Goal: Communication & Community: Answer question/provide support

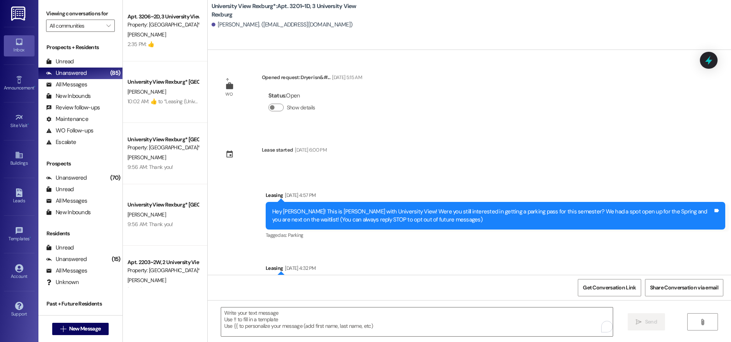
scroll to position [9631, 0]
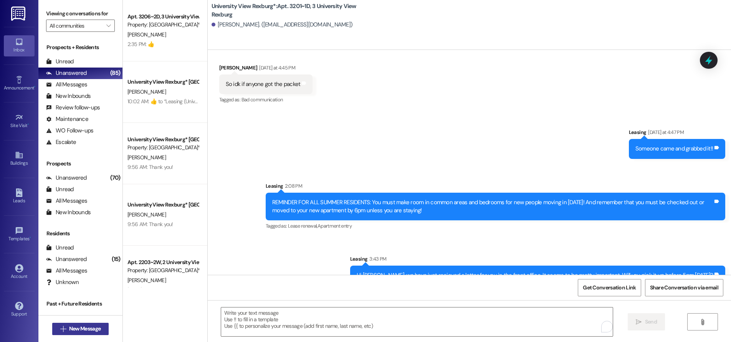
click at [84, 329] on span "New Message" at bounding box center [84, 329] width 31 height 8
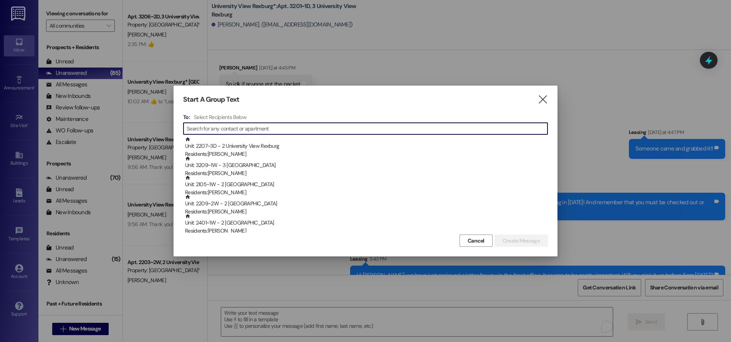
click at [212, 127] on input at bounding box center [367, 128] width 361 height 11
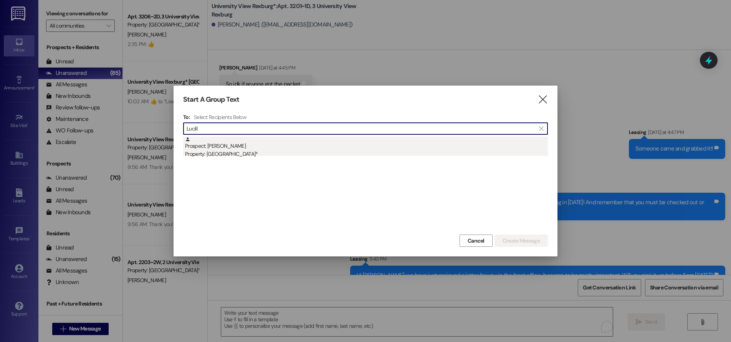
type input "Lucill"
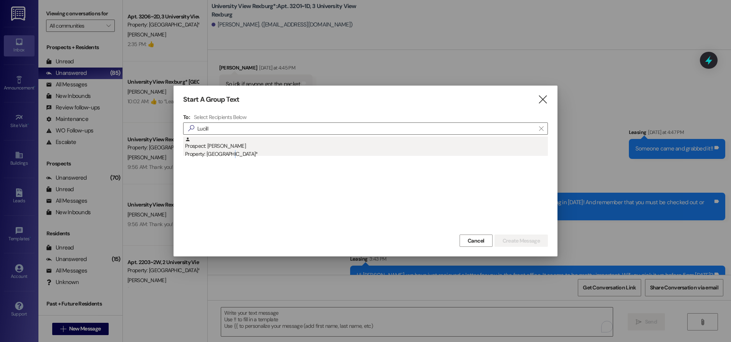
click at [227, 150] on div "Property: [GEOGRAPHIC_DATA]*" at bounding box center [366, 154] width 363 height 8
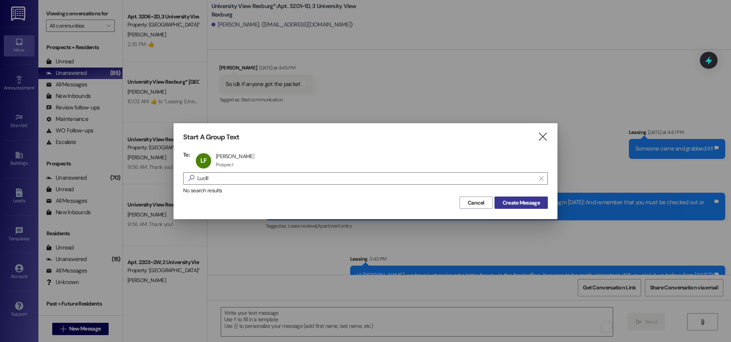
click at [507, 200] on span "Create Message" at bounding box center [520, 203] width 37 height 8
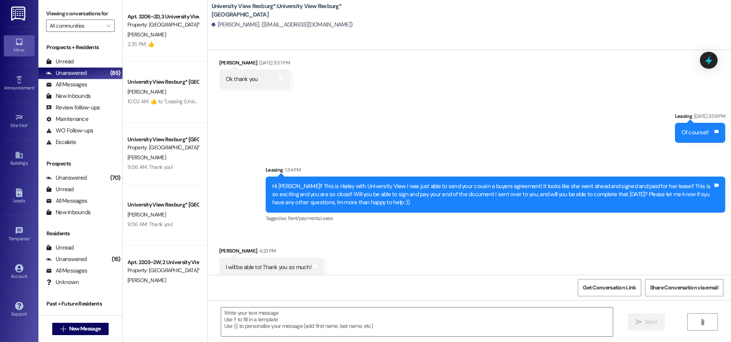
click at [468, 160] on div "Sent via SMS Leasing 1:34 PM Hi [PERSON_NAME]!! This is Hailey with University …" at bounding box center [495, 195] width 471 height 70
click at [308, 325] on textarea at bounding box center [416, 321] width 391 height 29
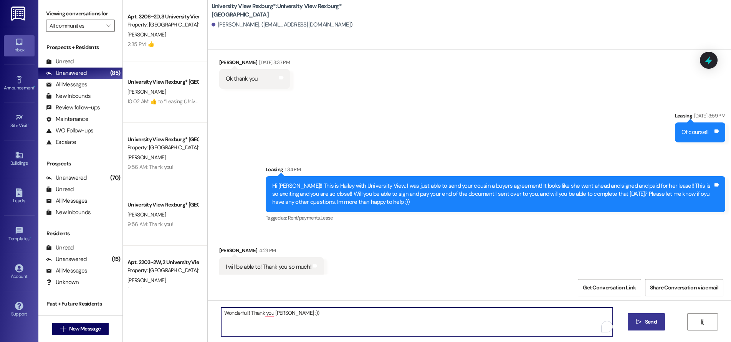
type textarea "Wonderful!! Thank you [PERSON_NAME] :))"
click at [649, 325] on span "Send" at bounding box center [651, 322] width 12 height 8
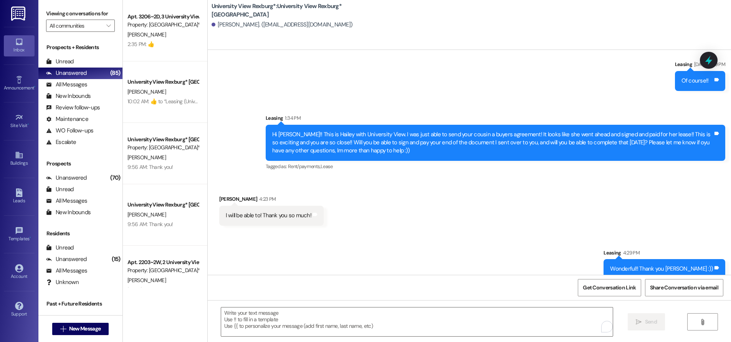
scroll to position [1165, 0]
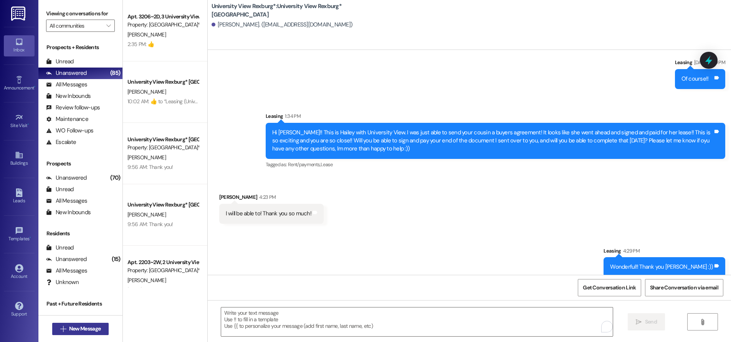
click at [74, 327] on span "New Message" at bounding box center [84, 329] width 31 height 8
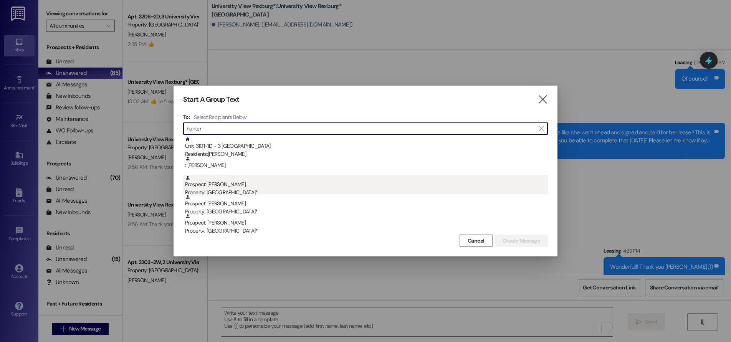
type input "hunter"
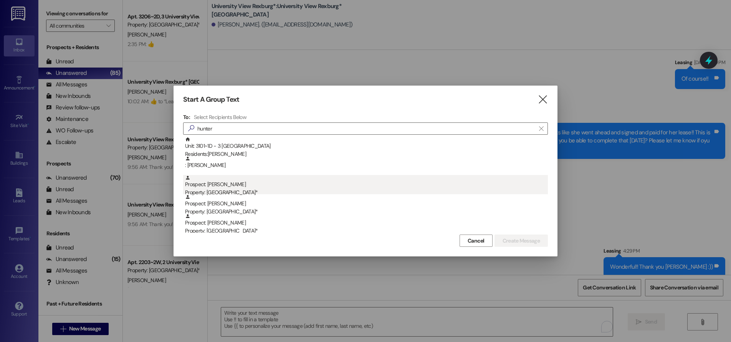
click at [238, 185] on div "Prospect: [PERSON_NAME] Property: [GEOGRAPHIC_DATA]*" at bounding box center [366, 186] width 363 height 22
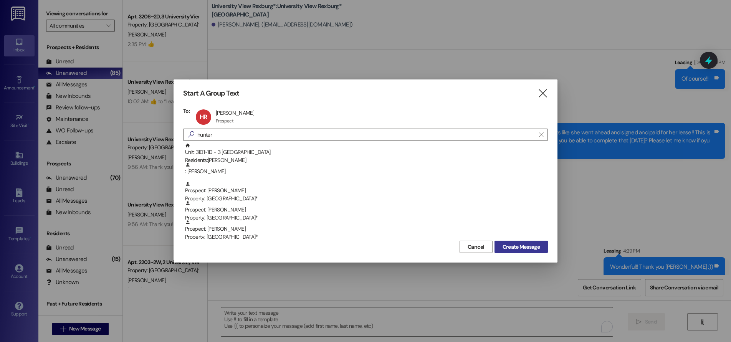
click at [529, 246] on span "Create Message" at bounding box center [520, 247] width 37 height 8
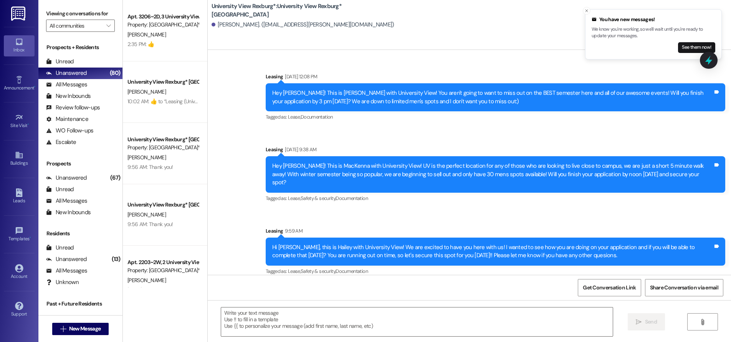
scroll to position [192, 0]
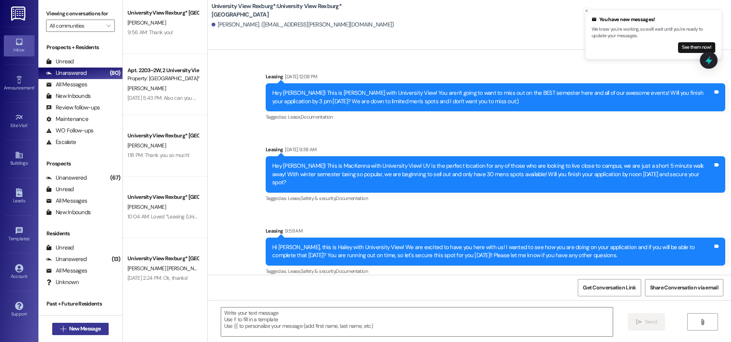
click at [85, 325] on span "New Message" at bounding box center [84, 329] width 31 height 8
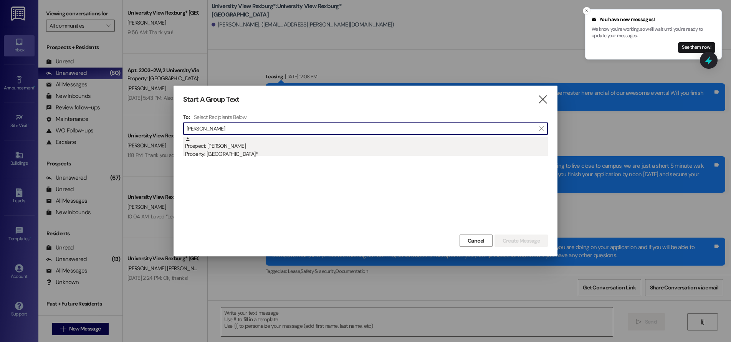
type input "[PERSON_NAME]"
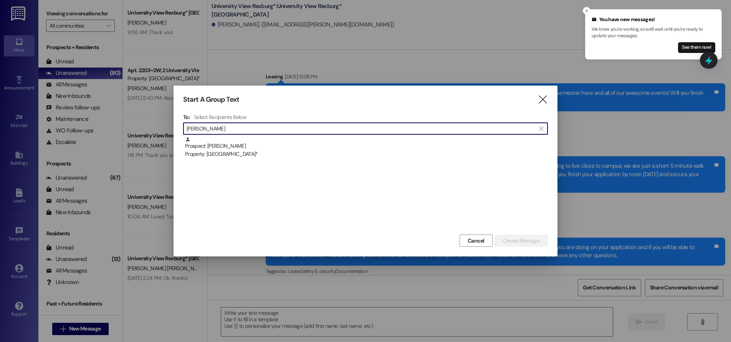
click at [262, 148] on div "Prospect: [PERSON_NAME] Property: University View Rexburg*" at bounding box center [366, 148] width 363 height 22
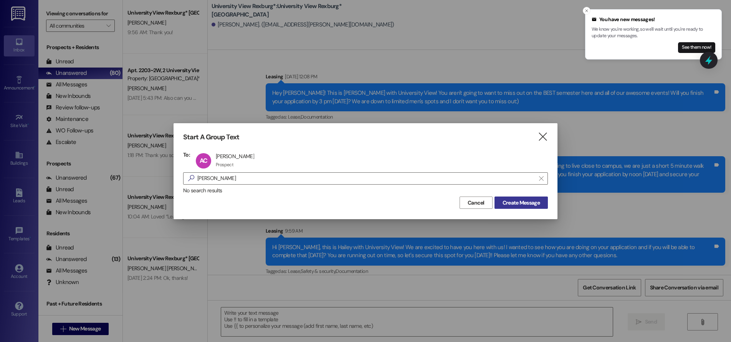
click at [519, 204] on span "Create Message" at bounding box center [520, 203] width 37 height 8
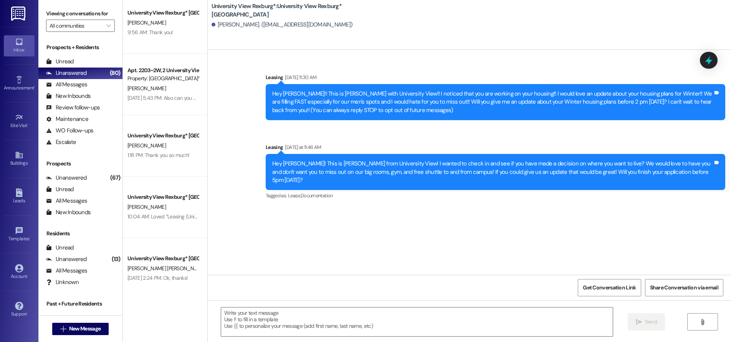
scroll to position [0, 0]
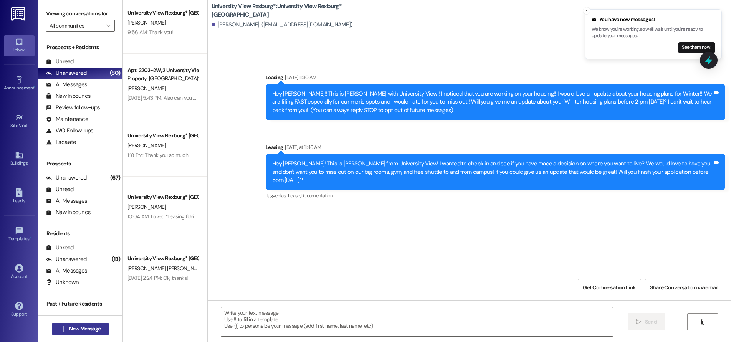
click at [89, 327] on span "New Message" at bounding box center [84, 329] width 31 height 8
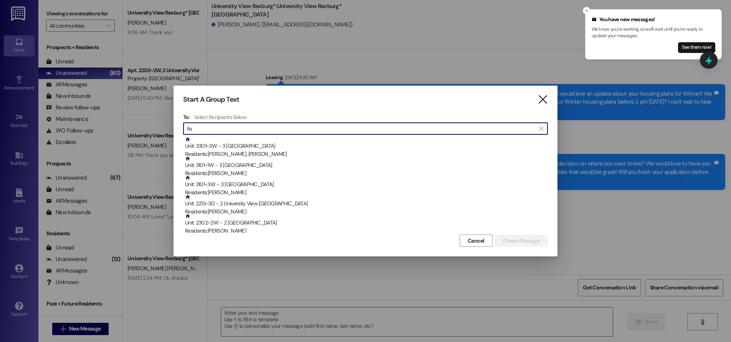
type input "As"
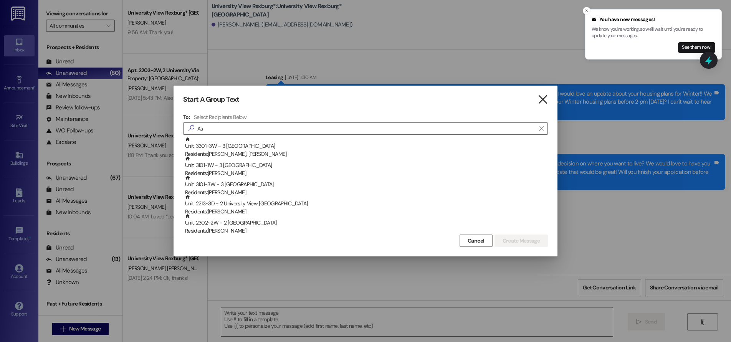
click at [542, 100] on icon "" at bounding box center [542, 100] width 10 height 8
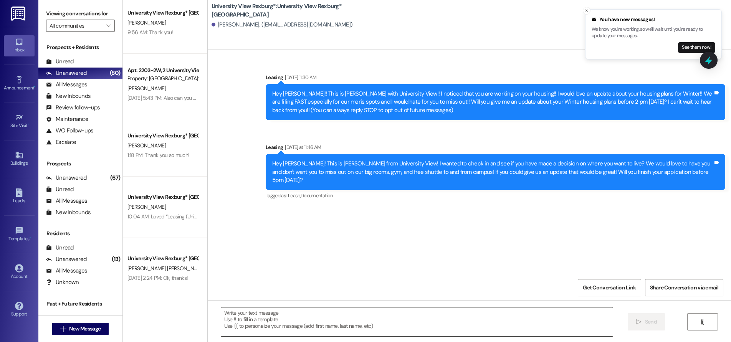
click at [490, 310] on textarea at bounding box center [416, 321] width 391 height 29
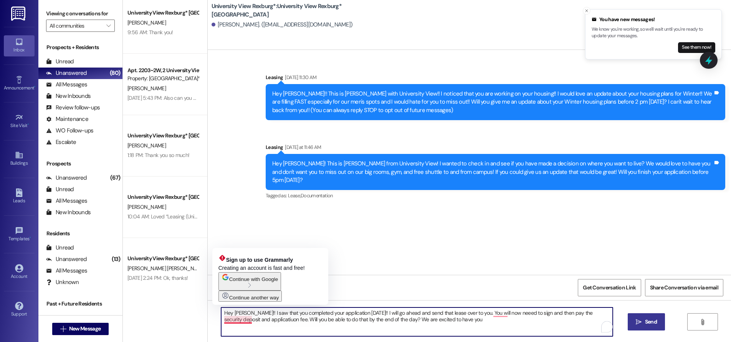
drag, startPoint x: 237, startPoint y: 320, endPoint x: 224, endPoint y: 320, distance: 13.1
click at [224, 321] on textarea "Hey [PERSON_NAME]!! I saw that you completed your application [DATE]!! I will g…" at bounding box center [416, 321] width 391 height 29
click at [240, 321] on textarea "Hey [PERSON_NAME]!! I saw that you completed your application [DATE]!! I will g…" at bounding box center [416, 321] width 391 height 29
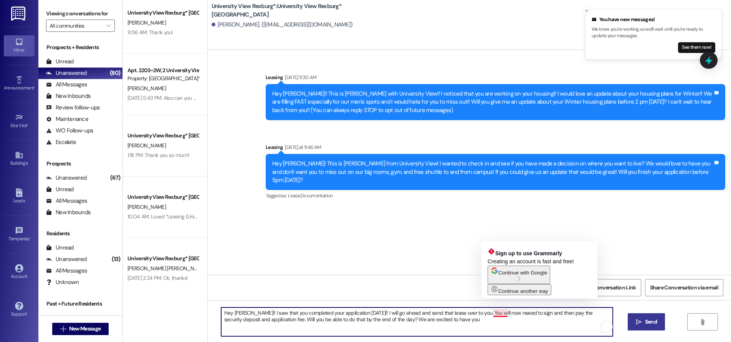
click at [497, 314] on textarea "Hey [PERSON_NAME]!! I saw that you completed your application [DATE]!! I will g…" at bounding box center [416, 321] width 391 height 29
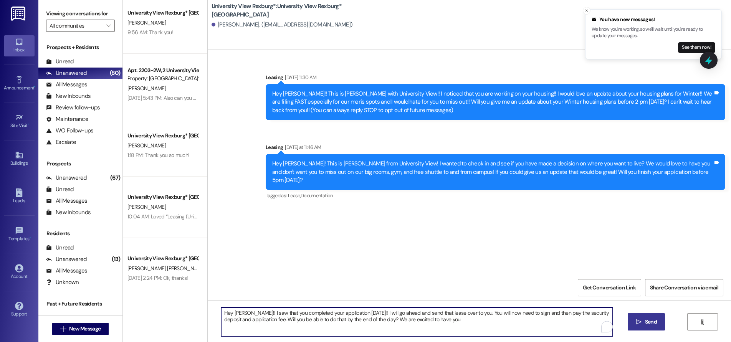
click at [434, 316] on textarea "Hey [PERSON_NAME]!! I saw that you completed your application [DATE]!! I will g…" at bounding box center [416, 321] width 391 height 29
click at [433, 324] on textarea "Hey [PERSON_NAME]!! I saw that you completed your application [DATE]!! I will g…" at bounding box center [416, 321] width 391 height 29
type textarea "Hey [PERSON_NAME]!! I saw that you completed your application [DATE]!! I will g…"
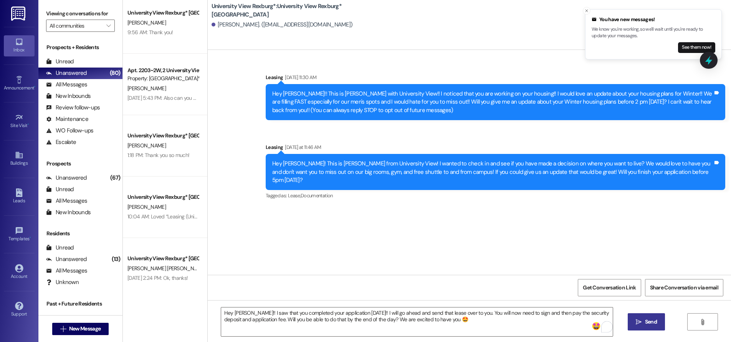
click at [645, 322] on span "Send" at bounding box center [651, 322] width 12 height 8
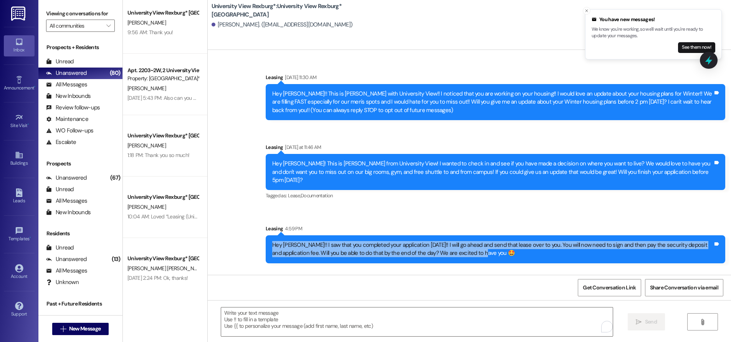
drag, startPoint x: 267, startPoint y: 235, endPoint x: 462, endPoint y: 245, distance: 194.5
click at [474, 256] on div "Sent via SMS Leasing 4:59 PM Hey [PERSON_NAME]!! I saw that you completed your …" at bounding box center [495, 244] width 471 height 50
copy div "Hey [PERSON_NAME]!! I saw that you completed your application [DATE]!! I will g…"
